Goal: Information Seeking & Learning: Learn about a topic

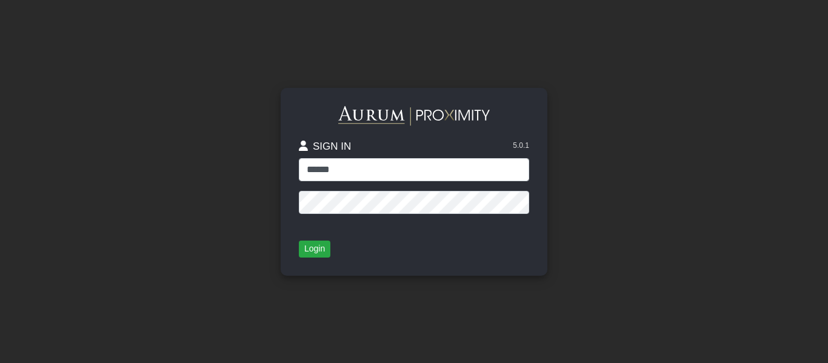
click at [356, 173] on input "******" at bounding box center [414, 169] width 230 height 23
type input "*****"
click at [319, 245] on button "Login" at bounding box center [315, 249] width 32 height 17
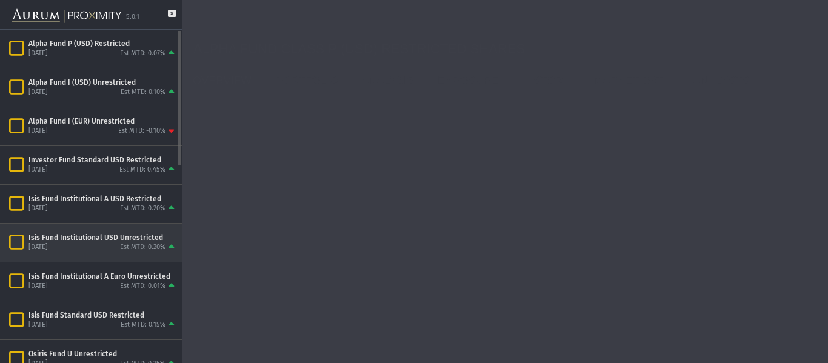
click at [95, 243] on div "[DATE] Est MTD: 0.20%" at bounding box center [102, 248] width 149 height 11
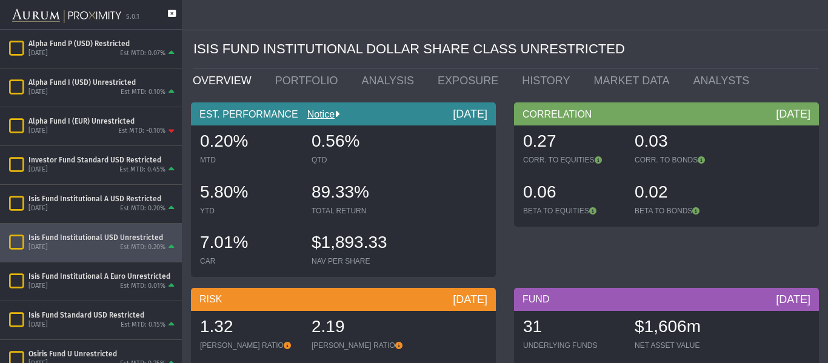
click at [171, 14] on icon at bounding box center [172, 19] width 8 height 19
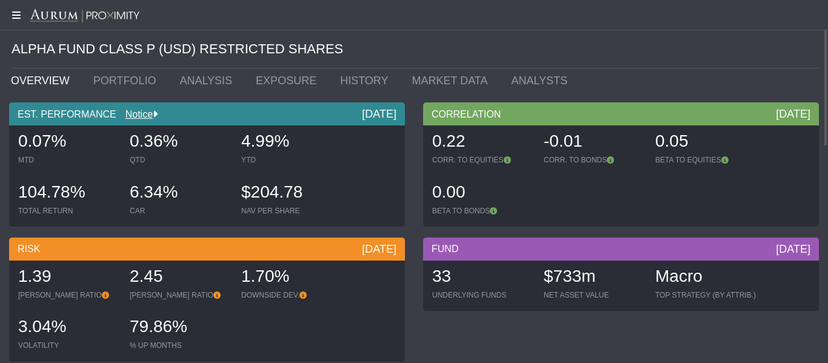
click at [18, 15] on icon at bounding box center [15, 15] width 30 height 10
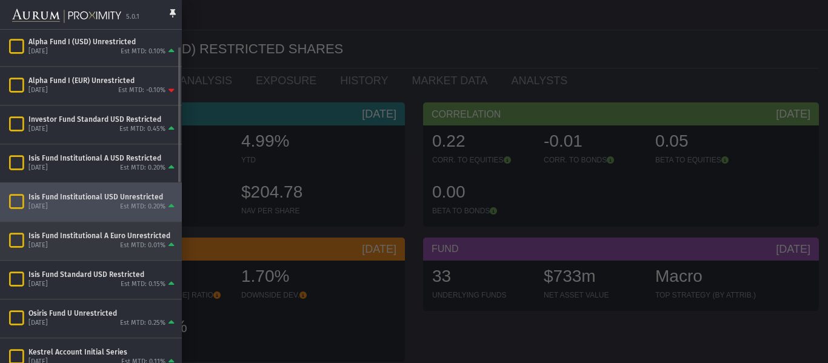
scroll to position [81, 0]
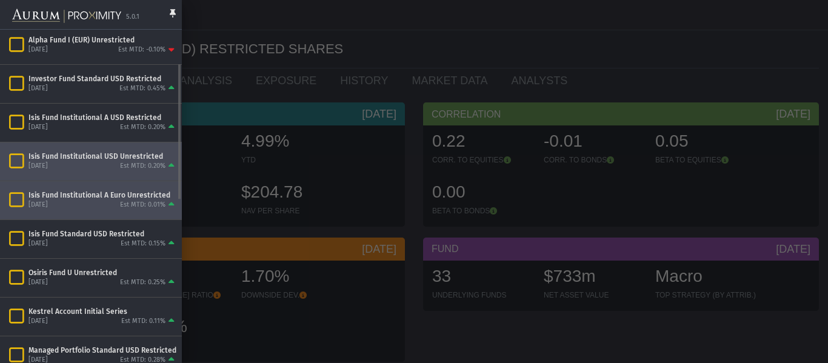
click at [18, 198] on icon "Items" at bounding box center [16, 200] width 21 height 17
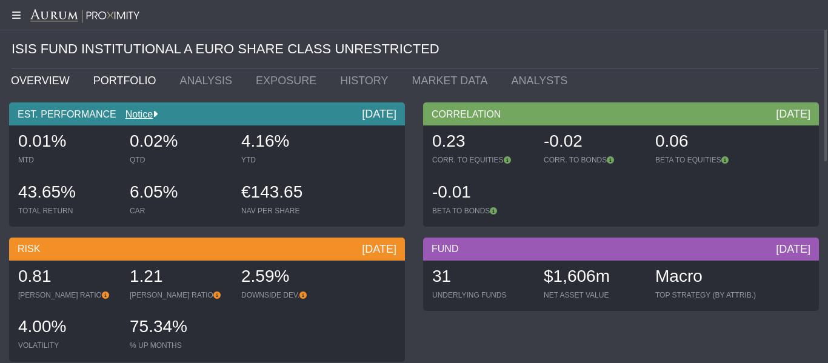
click at [104, 82] on link "PORTFOLIO" at bounding box center [127, 81] width 87 height 24
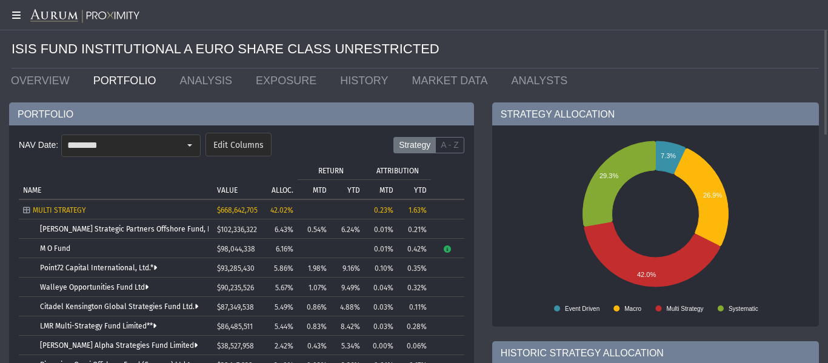
click at [13, 18] on icon at bounding box center [15, 15] width 30 height 10
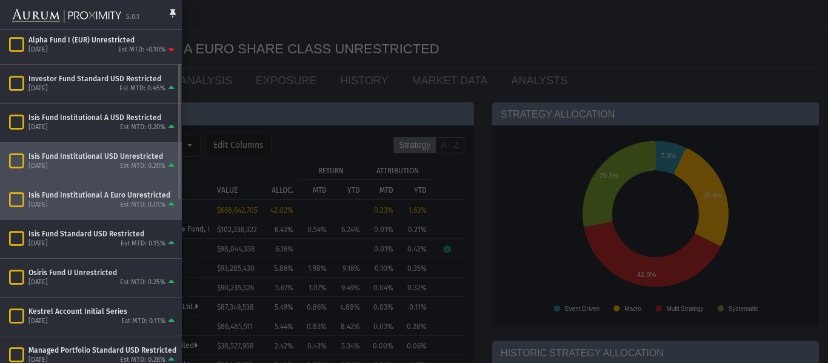
click at [21, 162] on icon "Items" at bounding box center [16, 161] width 21 height 17
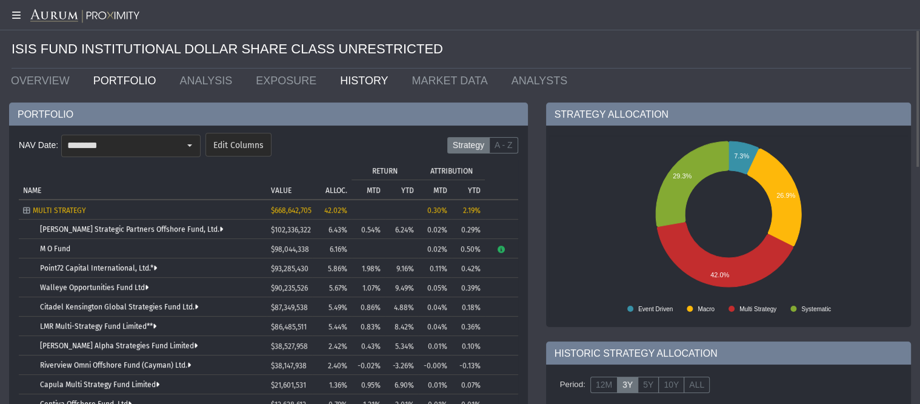
click at [341, 82] on link "HISTORY" at bounding box center [367, 81] width 72 height 24
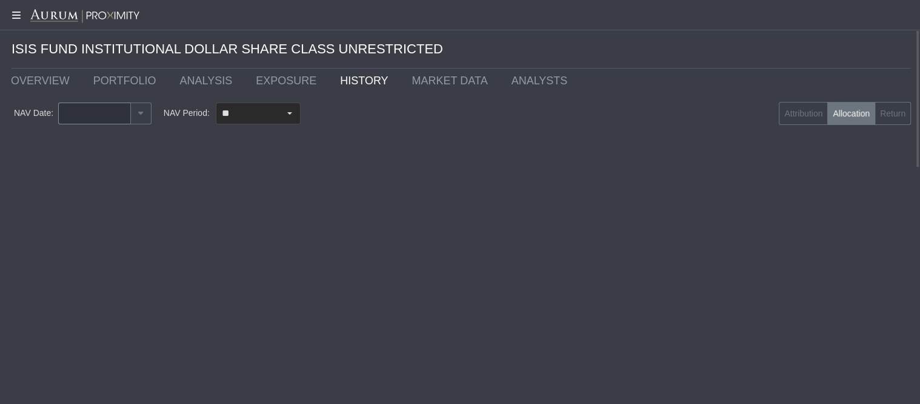
type input "********"
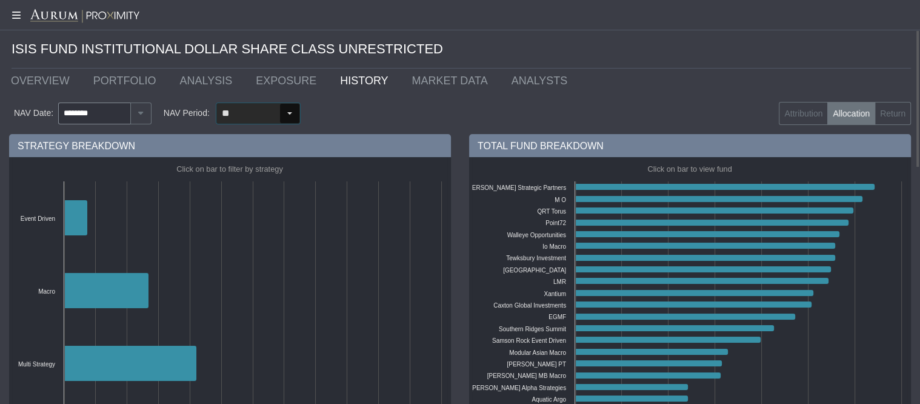
click at [287, 113] on div "Select" at bounding box center [289, 113] width 19 height 19
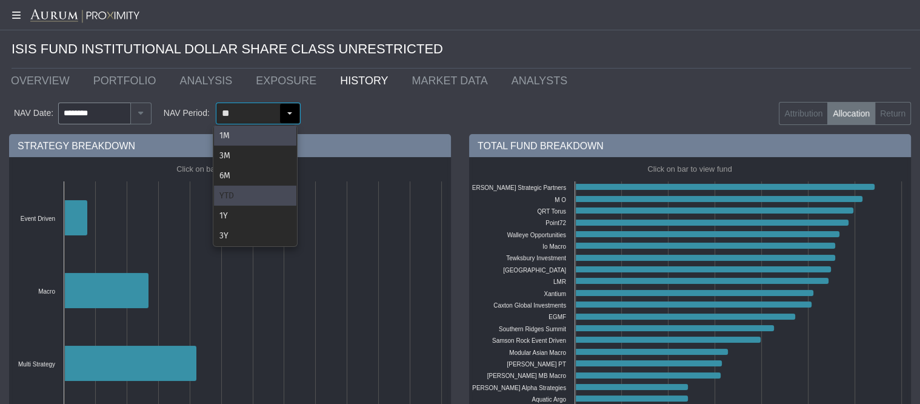
click at [221, 194] on div "YTD" at bounding box center [255, 196] width 82 height 20
type input "***"
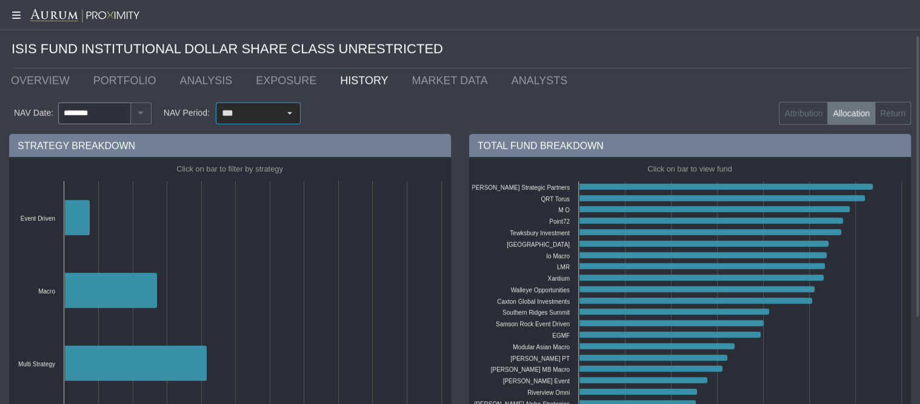
scroll to position [50, 0]
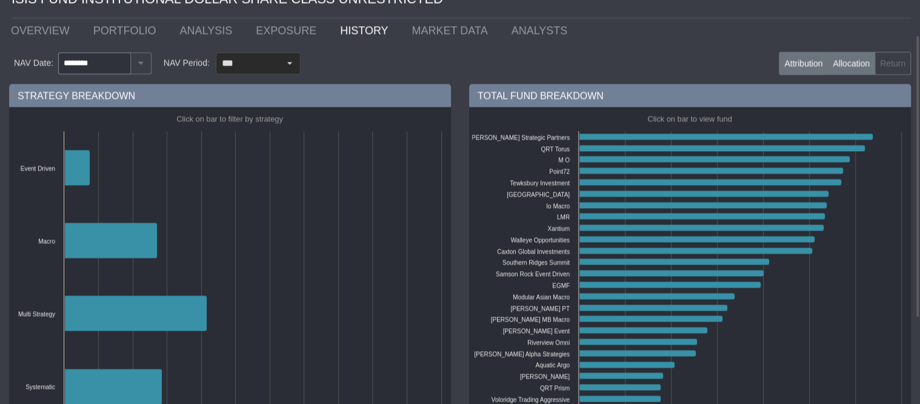
click at [797, 65] on label "Attribution" at bounding box center [803, 63] width 49 height 23
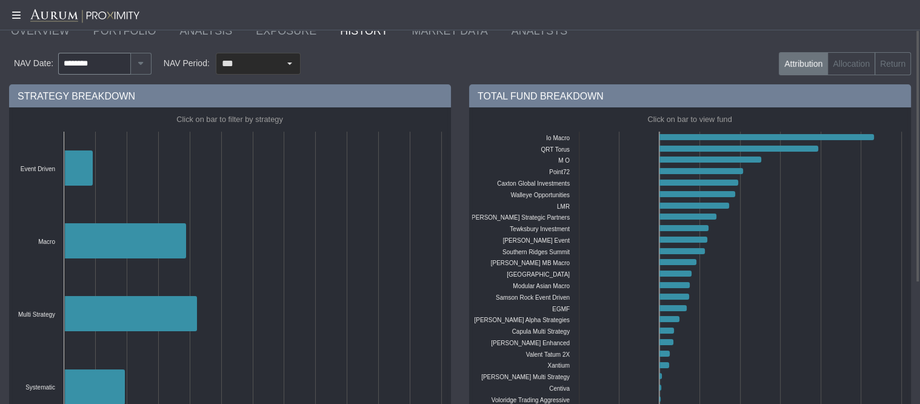
scroll to position [0, 0]
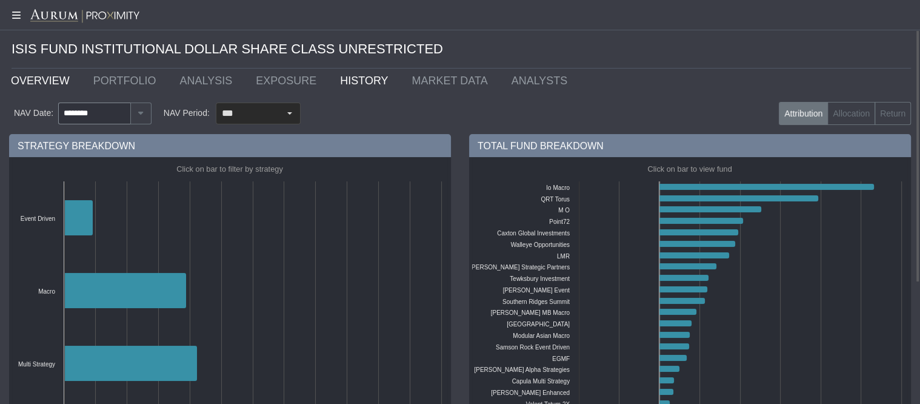
click at [28, 85] on link "OVERVIEW" at bounding box center [43, 81] width 82 height 24
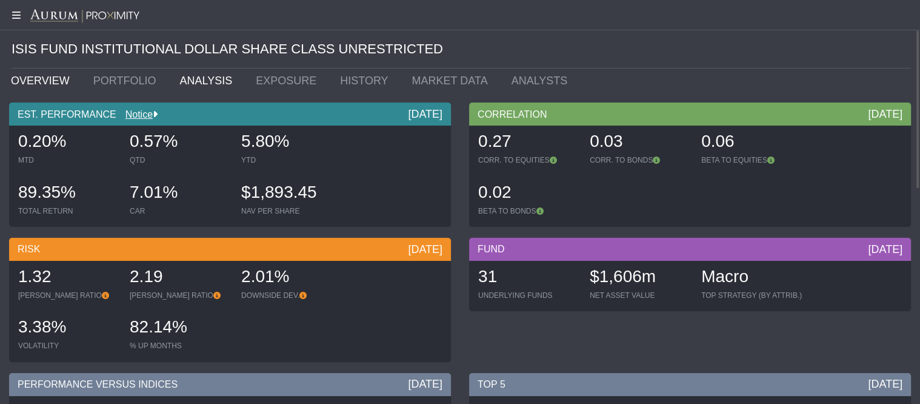
click at [195, 81] on link "ANALYSIS" at bounding box center [208, 81] width 76 height 24
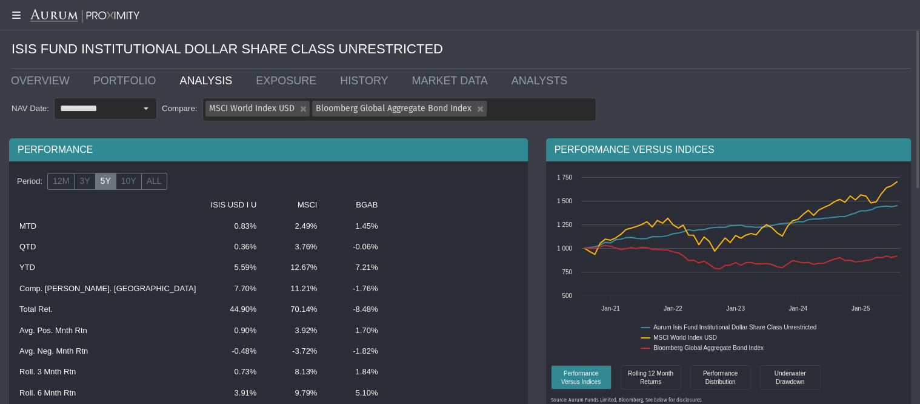
scroll to position [100, 0]
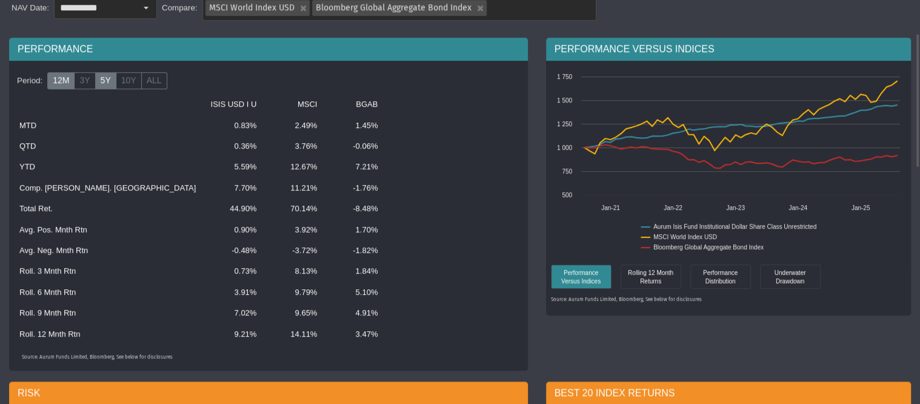
click at [63, 85] on label "12M" at bounding box center [60, 81] width 27 height 17
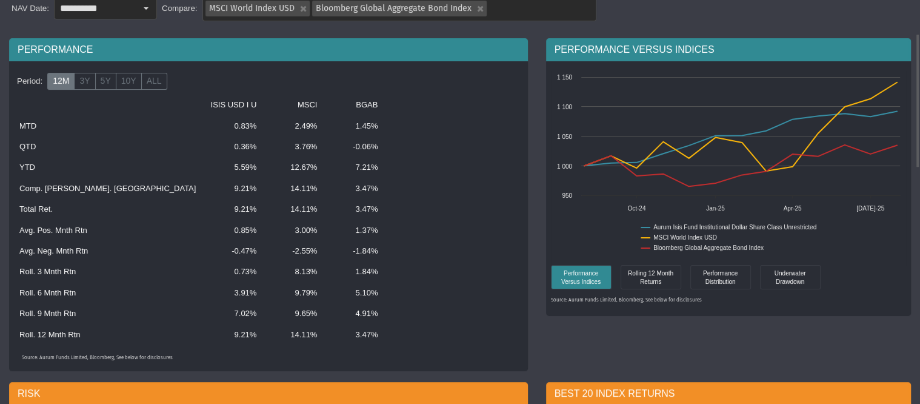
click at [59, 82] on label "12M" at bounding box center [60, 81] width 27 height 17
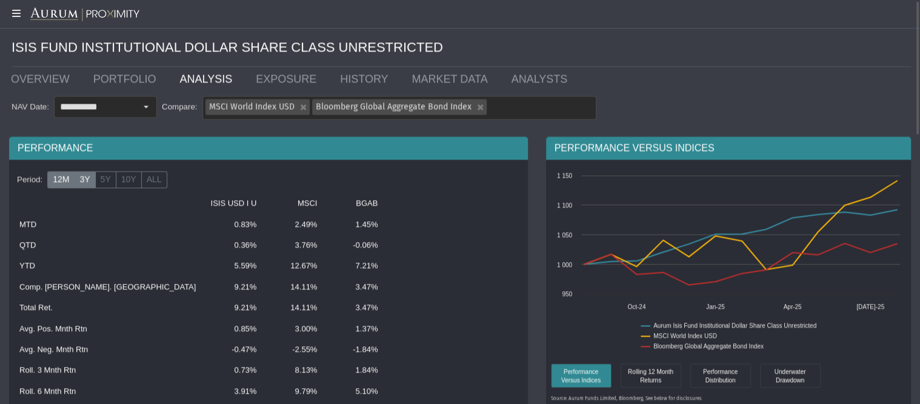
scroll to position [2, 0]
click at [83, 181] on label "3Y" at bounding box center [84, 179] width 21 height 17
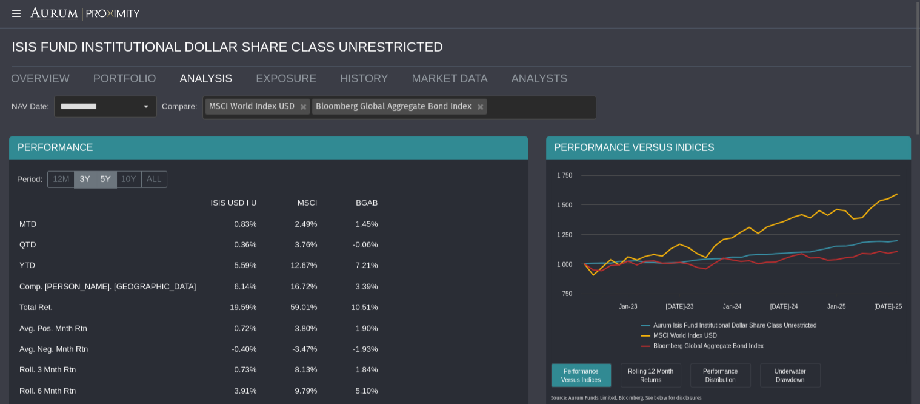
click at [101, 183] on label "5Y" at bounding box center [105, 179] width 21 height 17
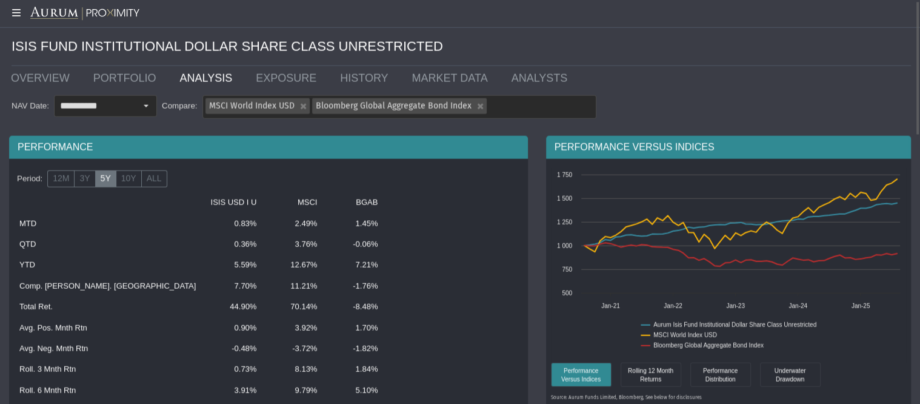
scroll to position [0, 0]
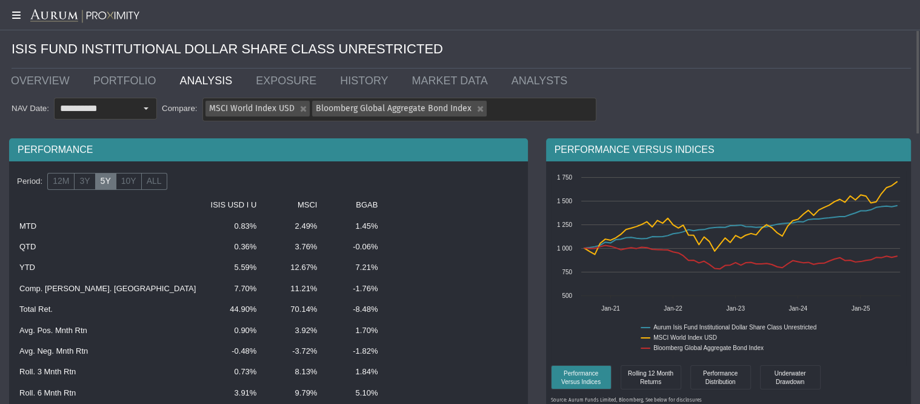
click at [10, 12] on icon at bounding box center [15, 15] width 30 height 10
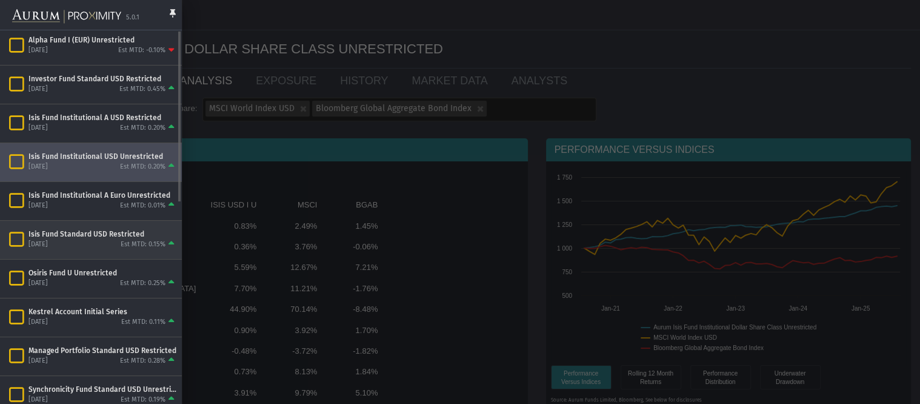
scroll to position [140, 0]
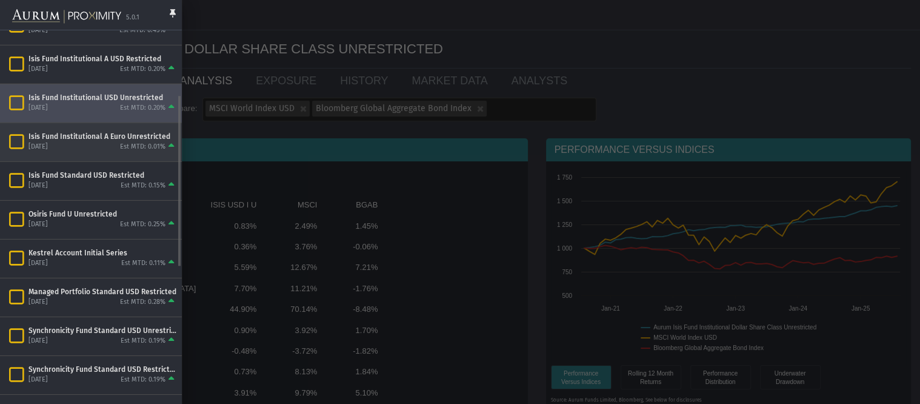
click at [91, 144] on div "September 2025 Est MTD: 0.01%" at bounding box center [102, 146] width 149 height 11
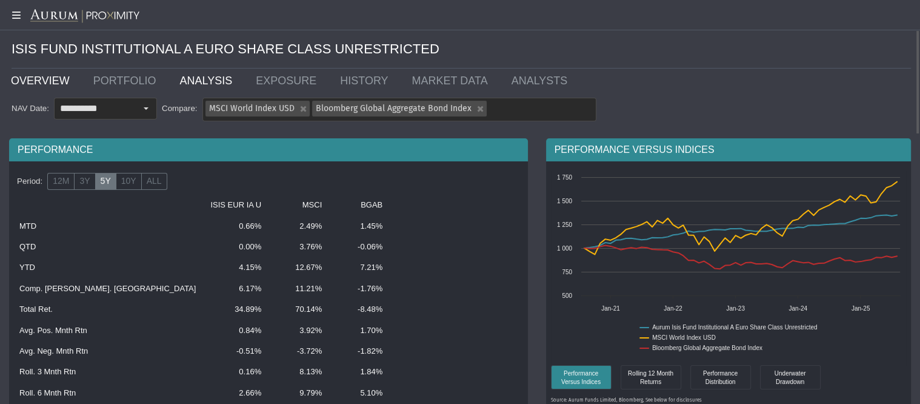
click at [44, 82] on link "OVERVIEW" at bounding box center [43, 81] width 82 height 24
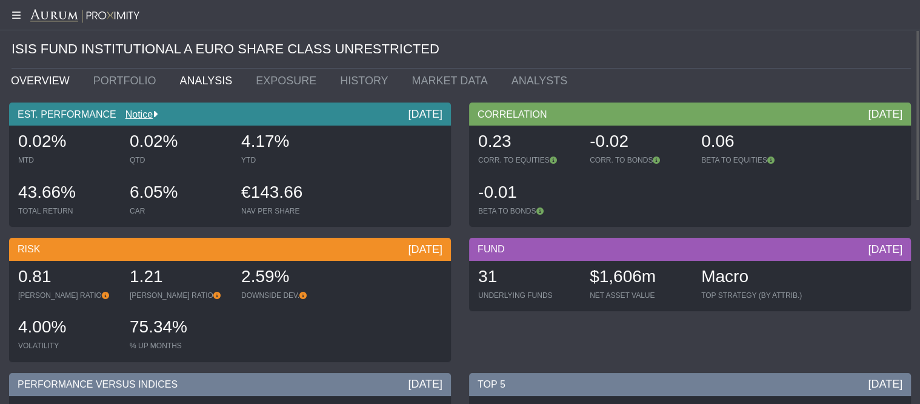
click at [180, 78] on link "ANALYSIS" at bounding box center [208, 81] width 76 height 24
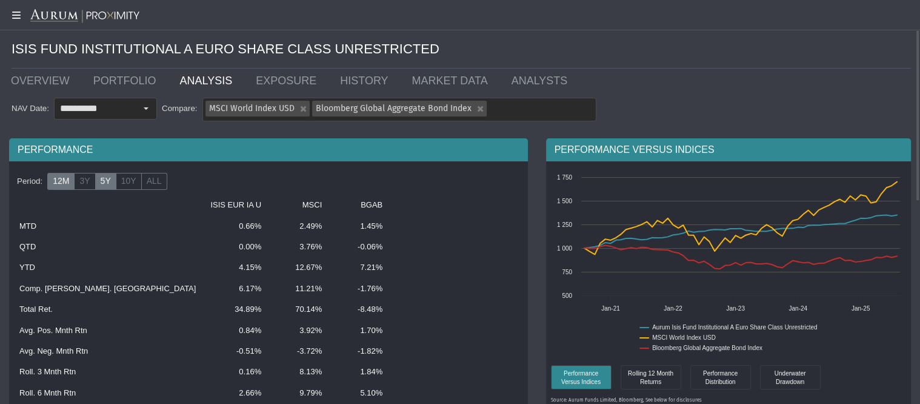
click at [59, 190] on label "12M" at bounding box center [60, 181] width 27 height 17
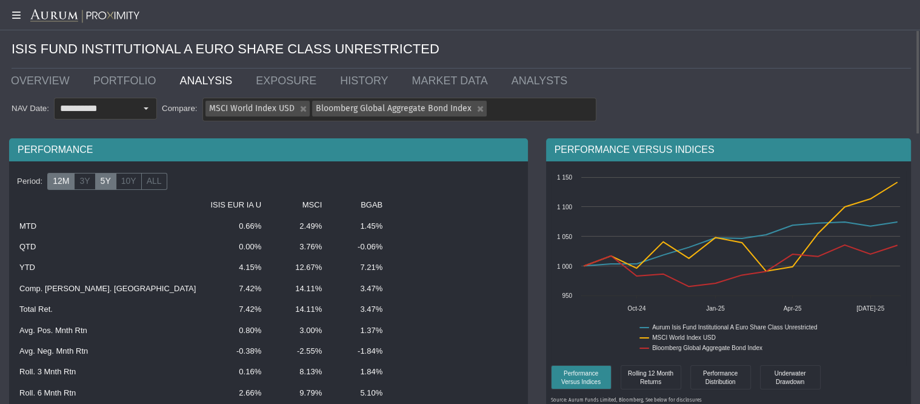
click at [102, 186] on label "5Y" at bounding box center [105, 181] width 21 height 17
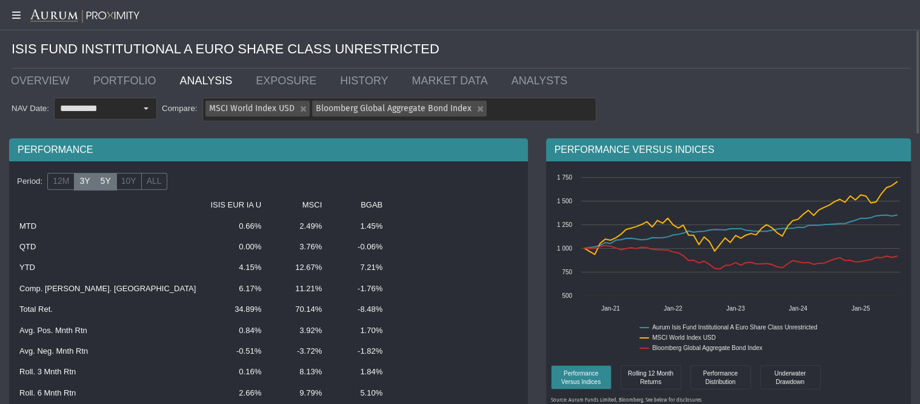
click at [76, 180] on label "3Y" at bounding box center [84, 181] width 21 height 17
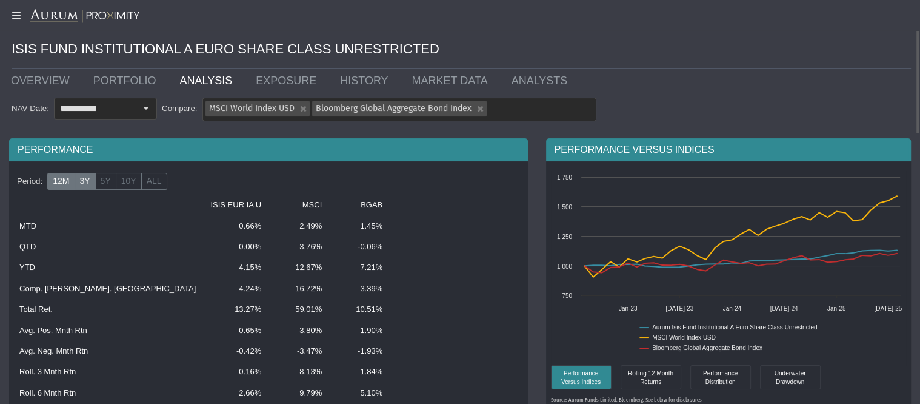
click at [59, 184] on label "12M" at bounding box center [60, 181] width 27 height 17
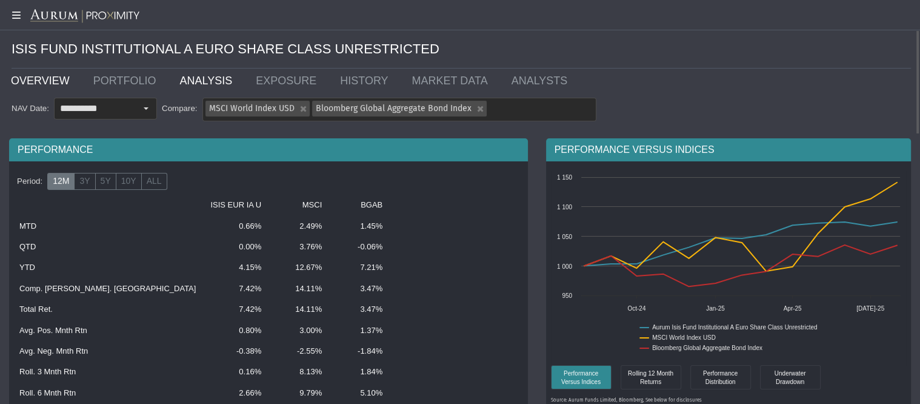
click at [31, 79] on link "OVERVIEW" at bounding box center [43, 81] width 82 height 24
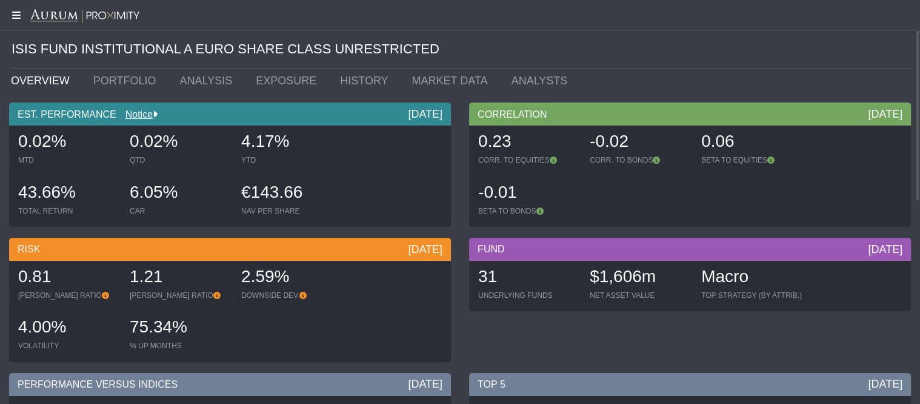
click at [15, 16] on icon at bounding box center [15, 15] width 30 height 10
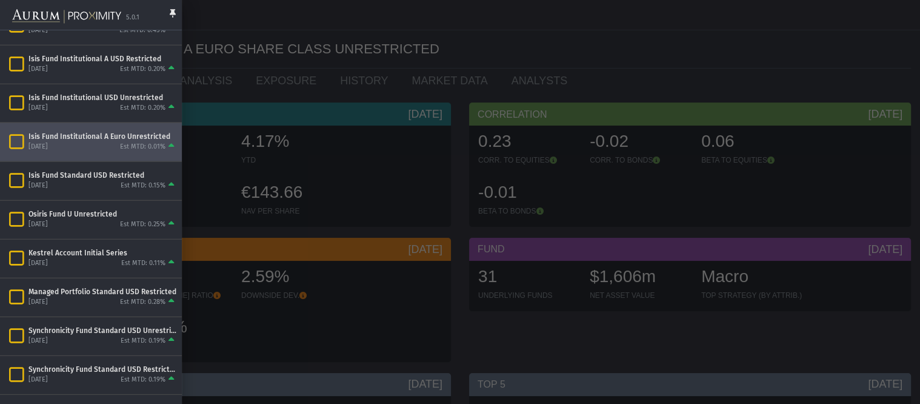
click at [18, 15] on img at bounding box center [66, 16] width 109 height 27
click at [299, 32] on div at bounding box center [460, 202] width 920 height 404
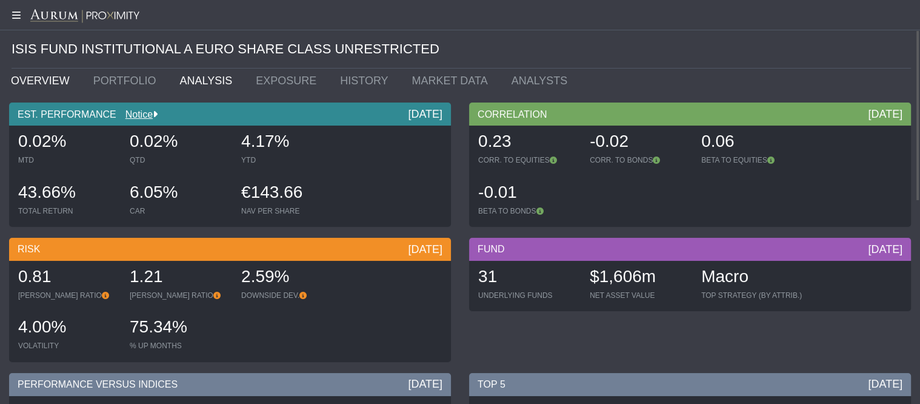
click at [191, 78] on link "ANALYSIS" at bounding box center [208, 81] width 76 height 24
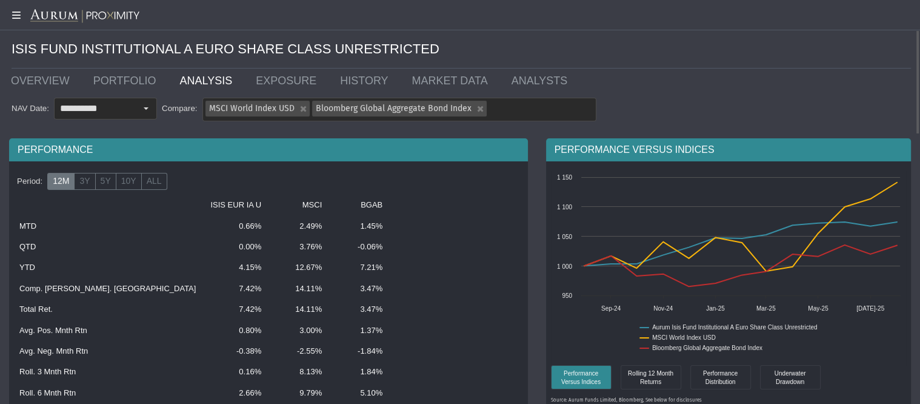
drag, startPoint x: 158, startPoint y: 290, endPoint x: 202, endPoint y: 290, distance: 44.9
click at [184, 288] on tr "Comp. Ann. Rtn 7.42% 14.11% 3.47%" at bounding box center [261, 288] width 499 height 21
click at [49, 84] on link "OVERVIEW" at bounding box center [43, 81] width 82 height 24
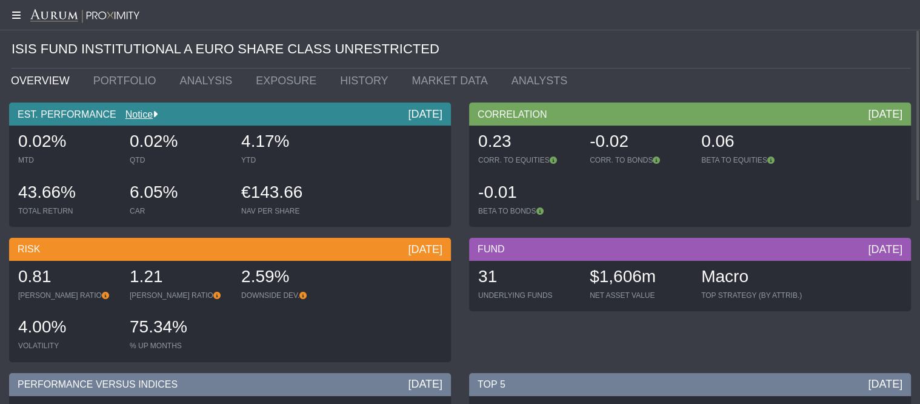
click at [15, 15] on icon at bounding box center [15, 15] width 30 height 10
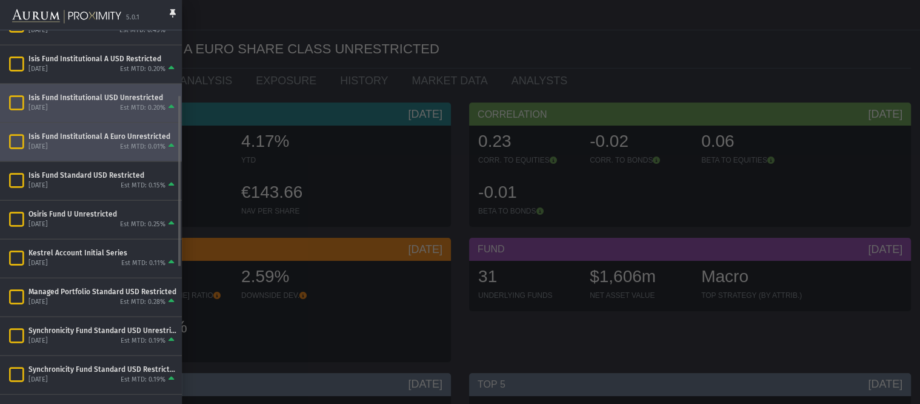
click at [62, 100] on div "Isis Fund Institutional USD Unrestricted" at bounding box center [102, 97] width 149 height 10
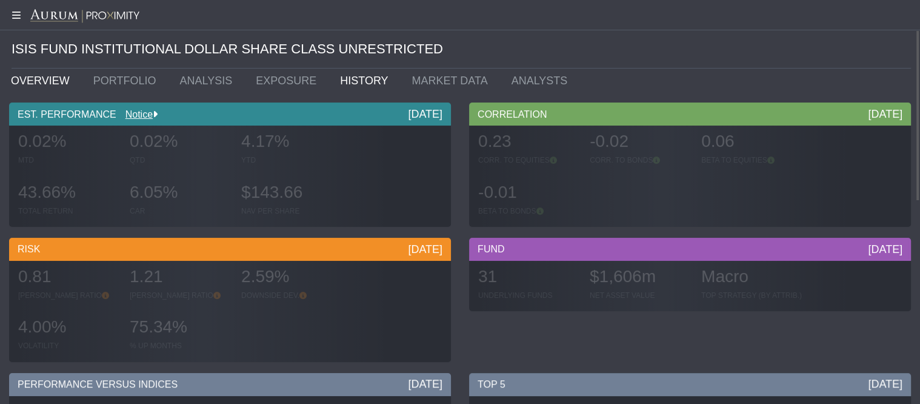
click at [336, 82] on link "HISTORY" at bounding box center [367, 81] width 72 height 24
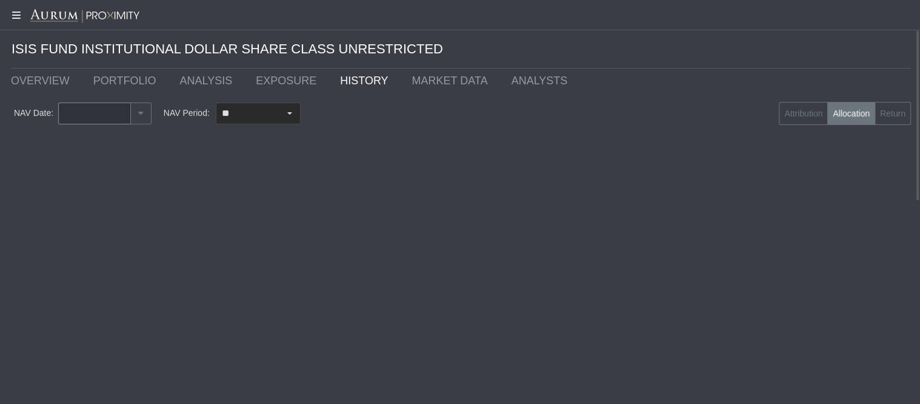
type input "********"
type input "***"
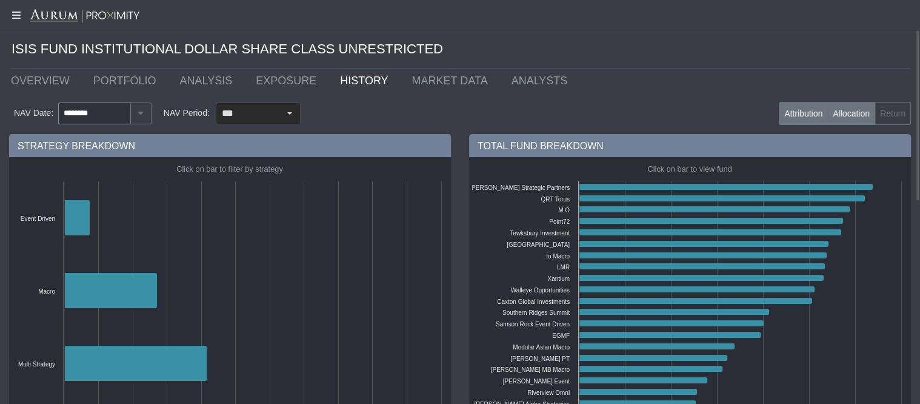
click at [800, 119] on label "Attribution" at bounding box center [803, 113] width 49 height 23
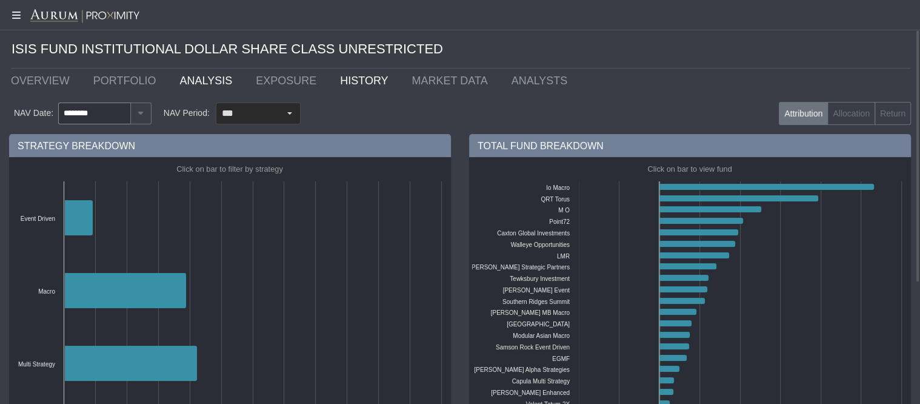
click at [197, 85] on link "ANALYSIS" at bounding box center [208, 81] width 76 height 24
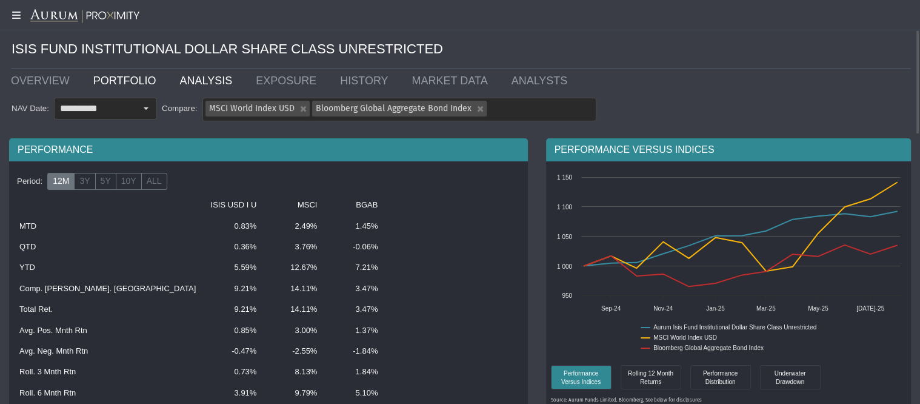
click at [141, 86] on link "PORTFOLIO" at bounding box center [127, 81] width 87 height 24
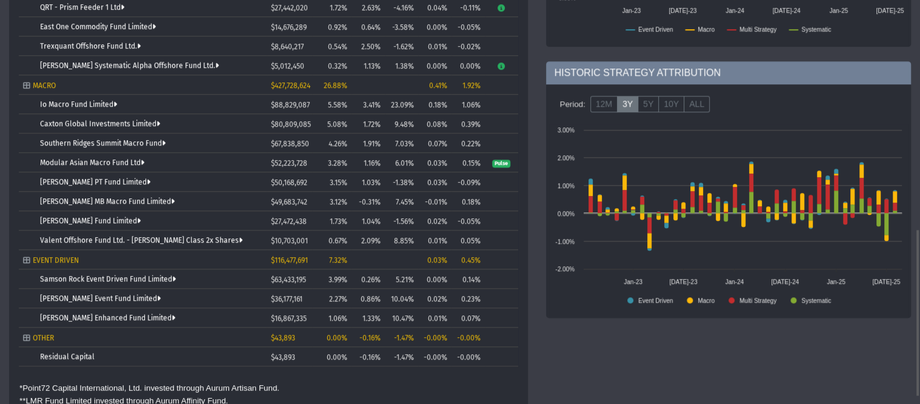
scroll to position [502, 0]
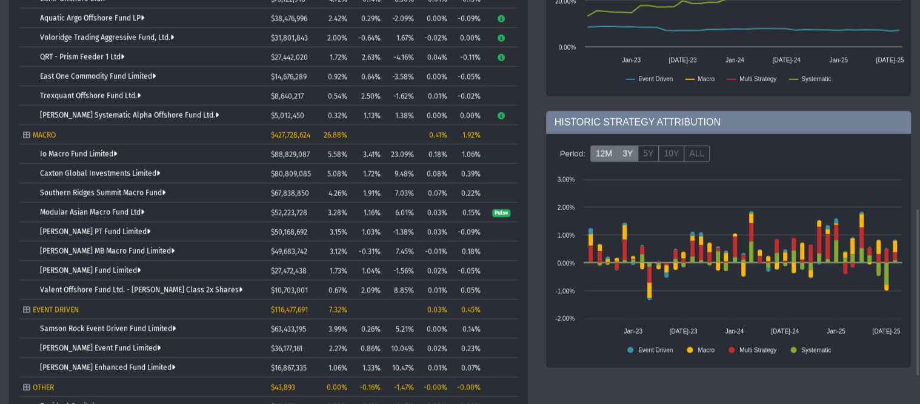
click at [601, 155] on label "12M" at bounding box center [604, 153] width 27 height 17
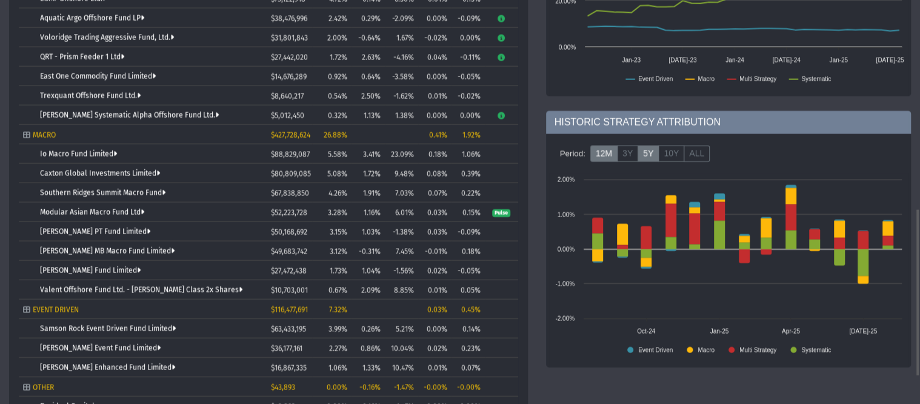
click at [643, 157] on label "5Y" at bounding box center [648, 153] width 21 height 17
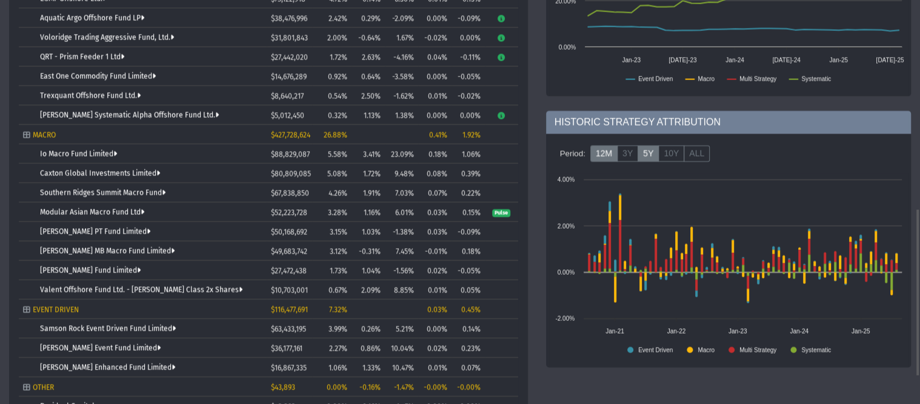
click at [603, 154] on label "12M" at bounding box center [604, 153] width 27 height 17
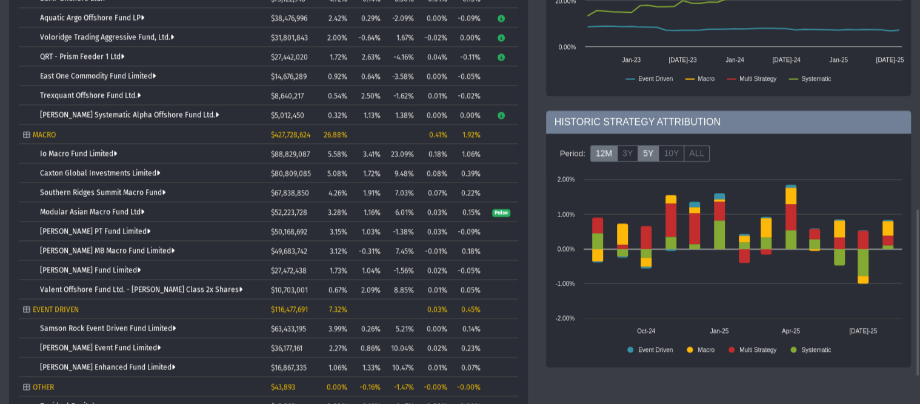
scroll to position [503, 0]
click at [644, 156] on label "5Y" at bounding box center [648, 152] width 21 height 17
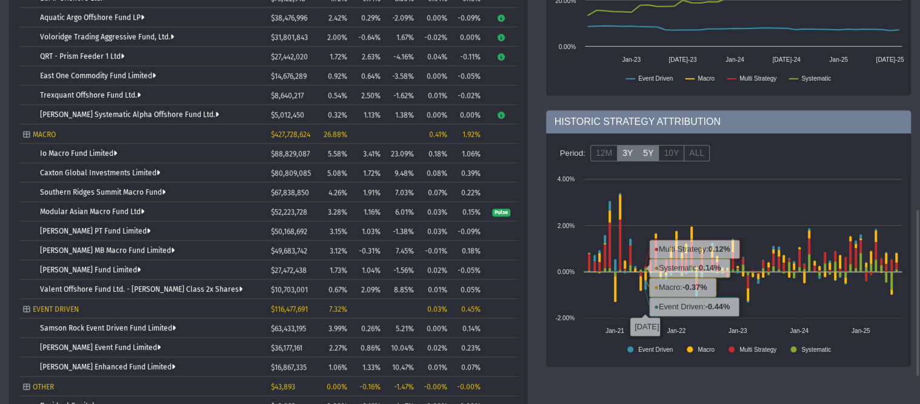
scroll to position [503, 0]
click at [623, 152] on label "3Y" at bounding box center [627, 152] width 21 height 17
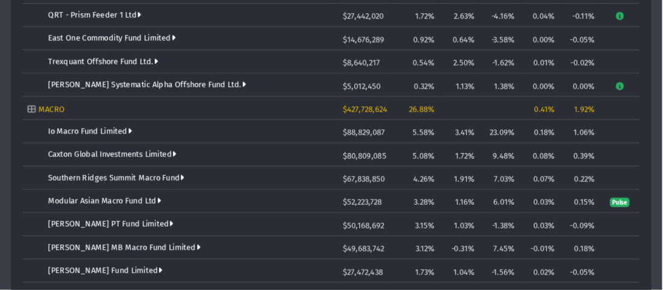
scroll to position [572, 0]
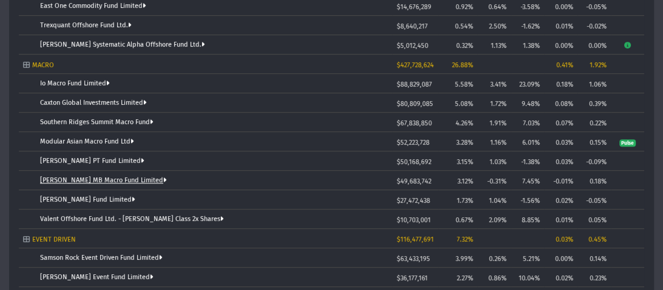
click at [99, 181] on link "Brevan Howard MB Macro Fund Limited" at bounding box center [103, 180] width 127 height 8
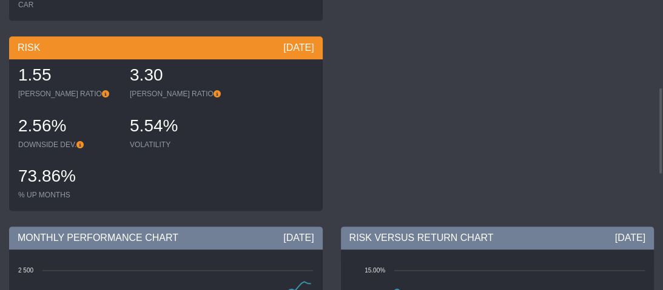
scroll to position [291, 0]
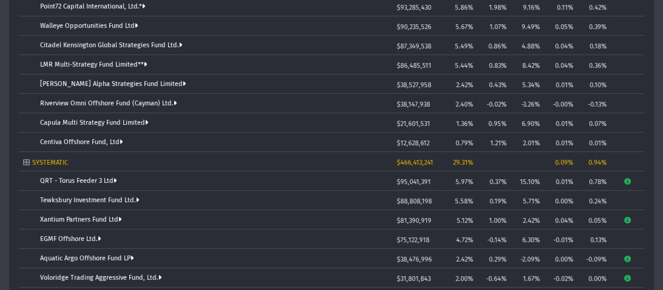
scroll to position [235, 0]
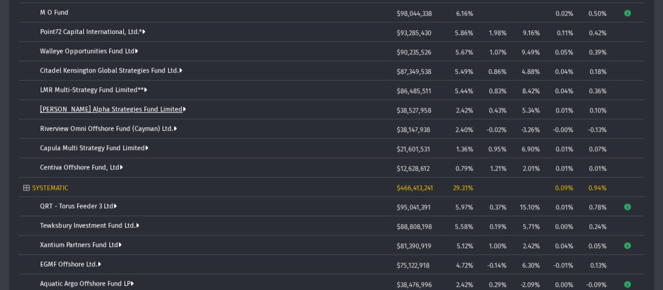
click at [157, 110] on link "Brevan Howard Alpha Strategies Fund Limited" at bounding box center [113, 110] width 146 height 8
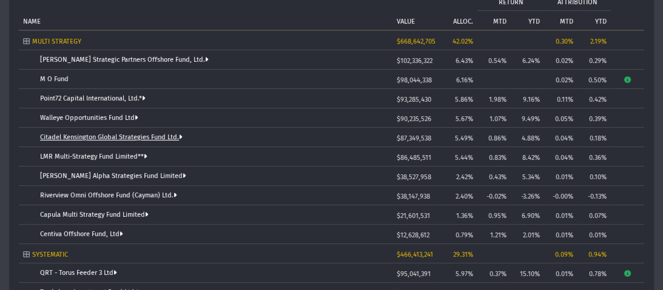
scroll to position [170, 0]
click at [144, 138] on link "Citadel Kensington Global Strategies Fund Ltd." at bounding box center [111, 137] width 142 height 8
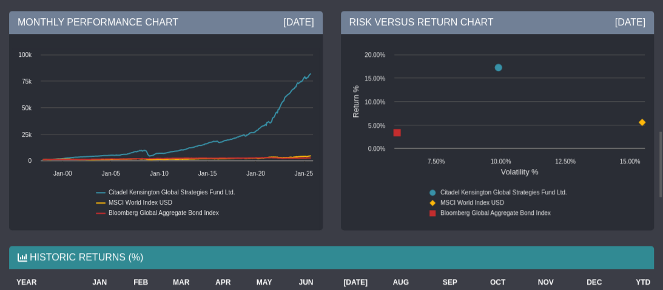
scroll to position [640, 0]
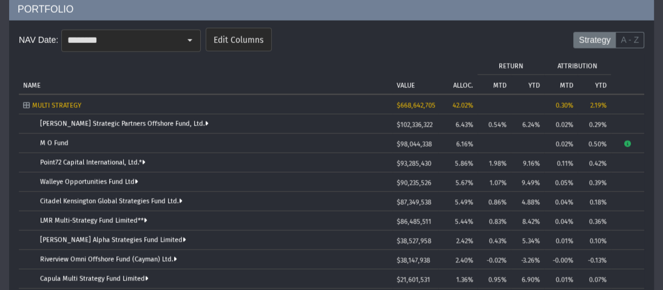
scroll to position [132, 0]
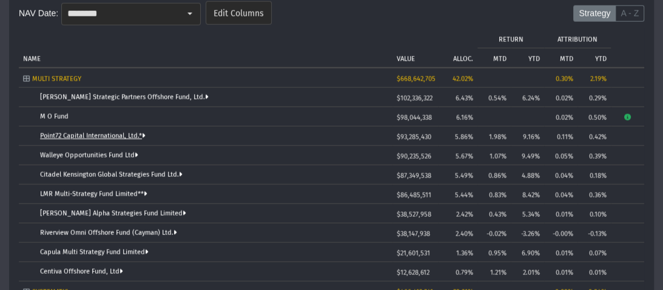
click at [92, 135] on link "Point72 Capital International, Ltd.*" at bounding box center [92, 136] width 105 height 8
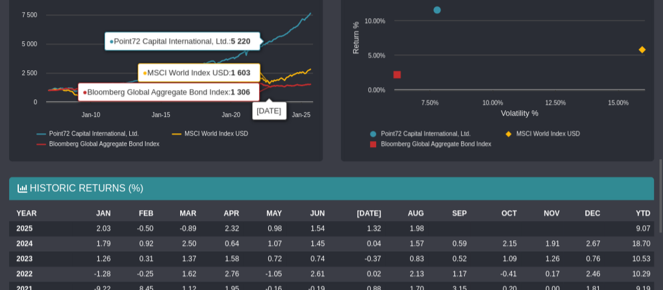
scroll to position [656, 0]
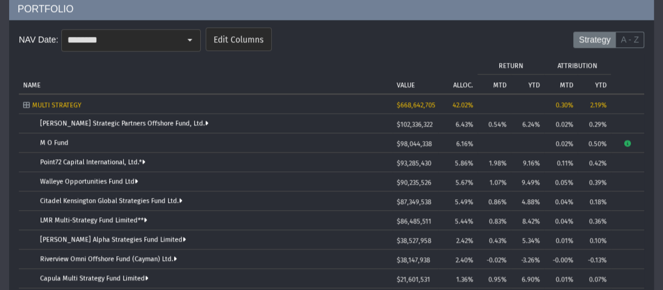
scroll to position [184, 0]
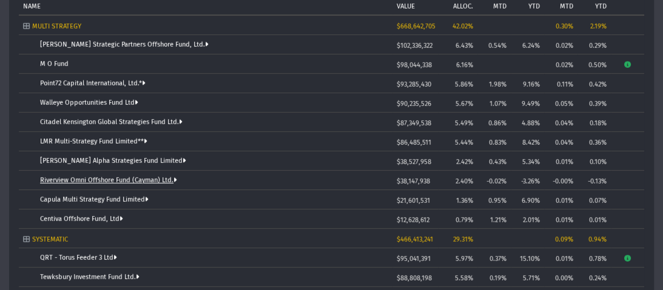
click at [116, 179] on link "Riverview Omni Offshore Fund (Cayman) Ltd." at bounding box center [108, 180] width 137 height 8
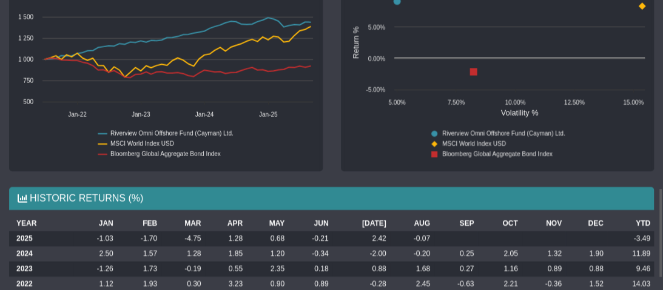
scroll to position [641, 0]
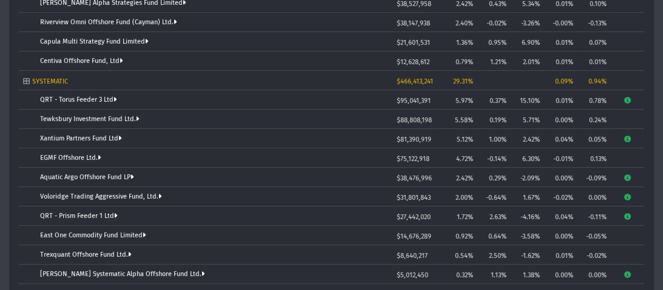
scroll to position [316, 0]
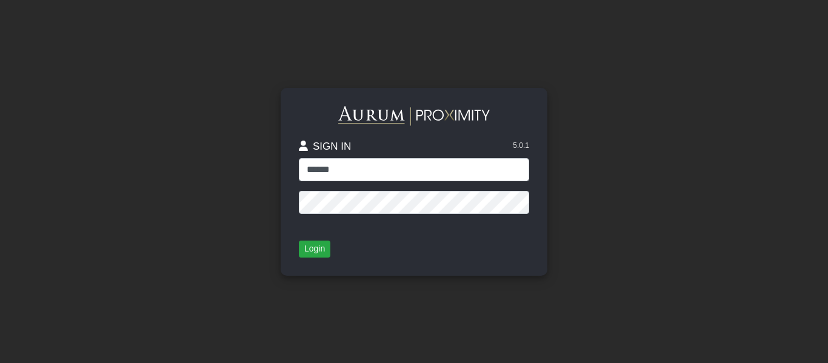
click at [346, 170] on input "******" at bounding box center [414, 169] width 230 height 23
type input "*****"
click at [313, 255] on button "Login" at bounding box center [315, 249] width 32 height 17
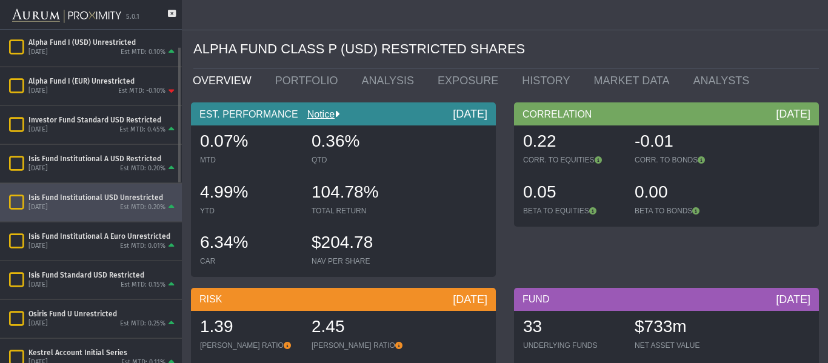
scroll to position [41, 0]
click at [18, 199] on icon "Items" at bounding box center [16, 201] width 21 height 17
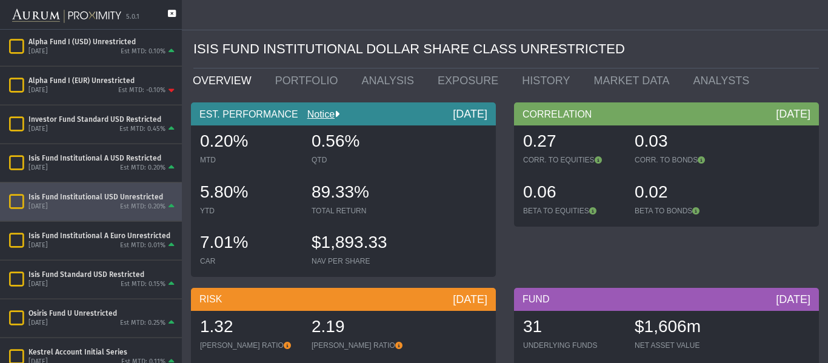
click at [170, 13] on icon at bounding box center [172, 19] width 8 height 19
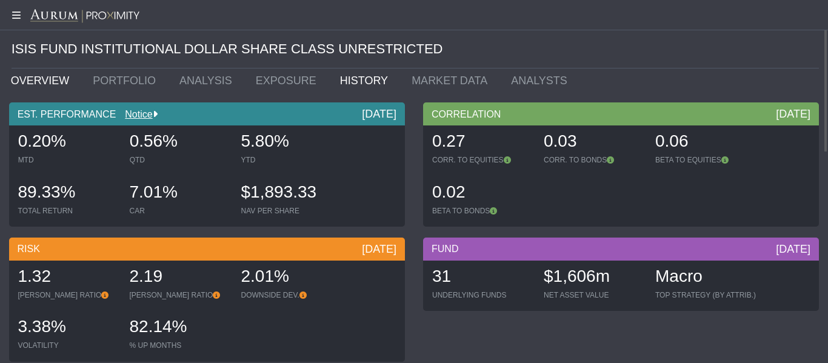
click at [331, 83] on link "HISTORY" at bounding box center [367, 81] width 72 height 24
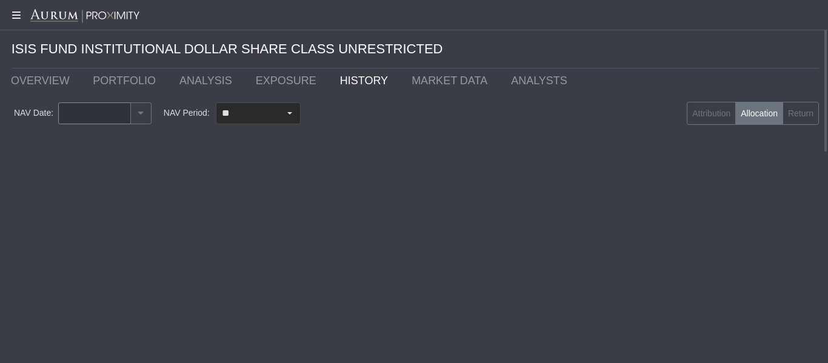
type input "********"
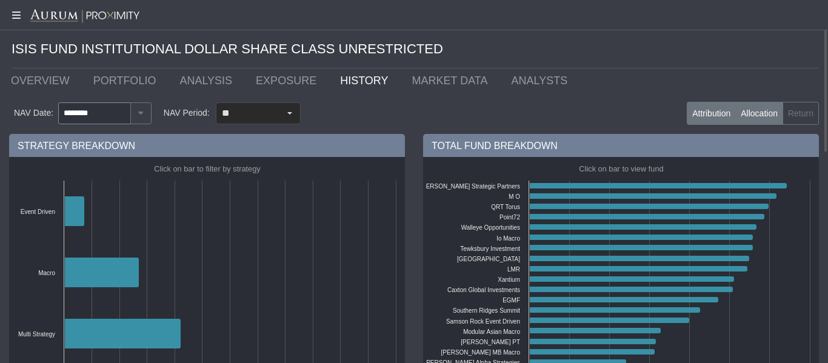
click at [716, 118] on label "Attribution" at bounding box center [711, 113] width 49 height 23
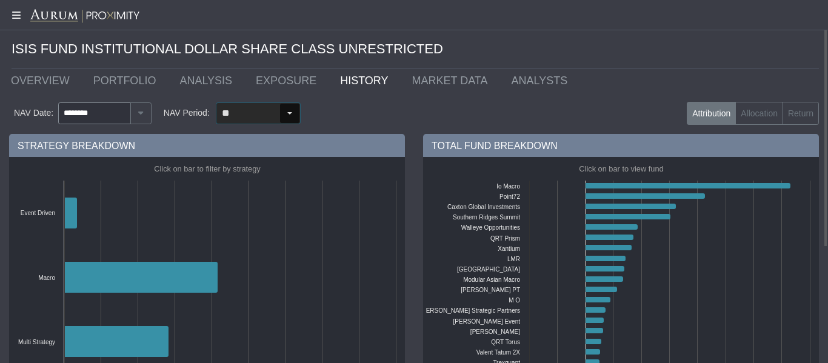
click at [289, 112] on div "Select" at bounding box center [289, 113] width 19 height 19
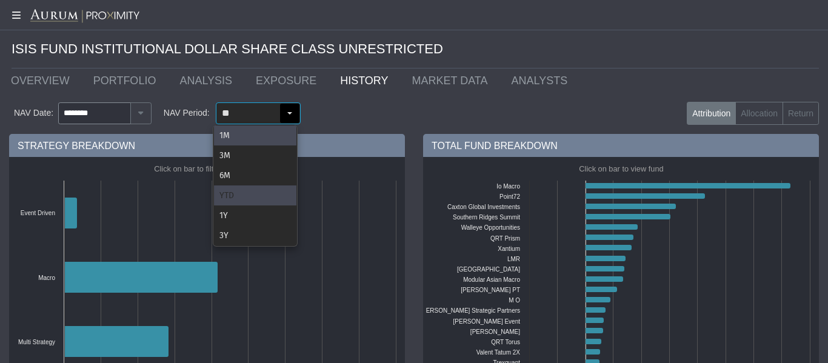
click at [238, 195] on div "YTD" at bounding box center [255, 196] width 82 height 20
type input "***"
